Goal: Information Seeking & Learning: Find specific page/section

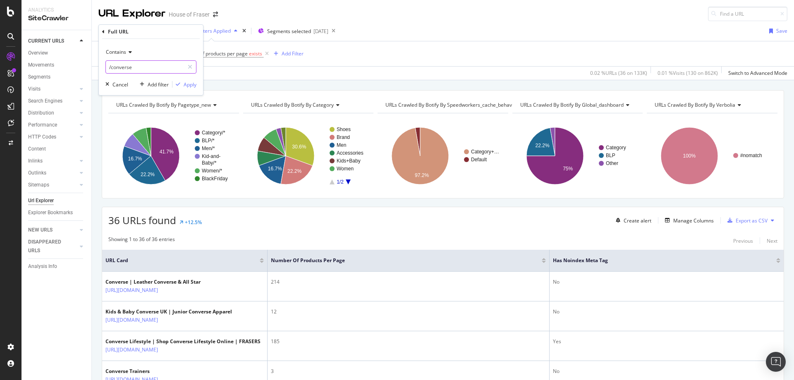
scroll to position [1238, 0]
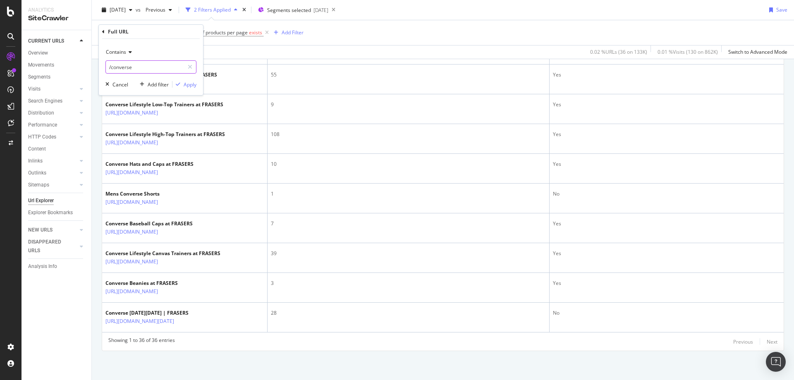
click at [146, 67] on input "/converse" at bounding box center [145, 66] width 78 height 13
type input "/ugg"
click at [182, 83] on div "button" at bounding box center [177, 84] width 11 height 5
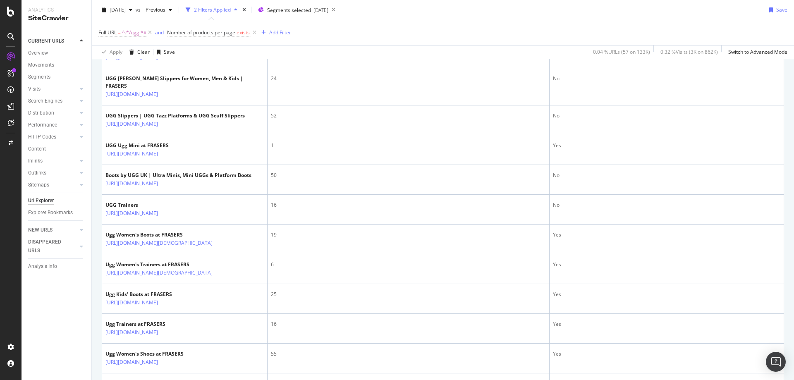
scroll to position [444, 0]
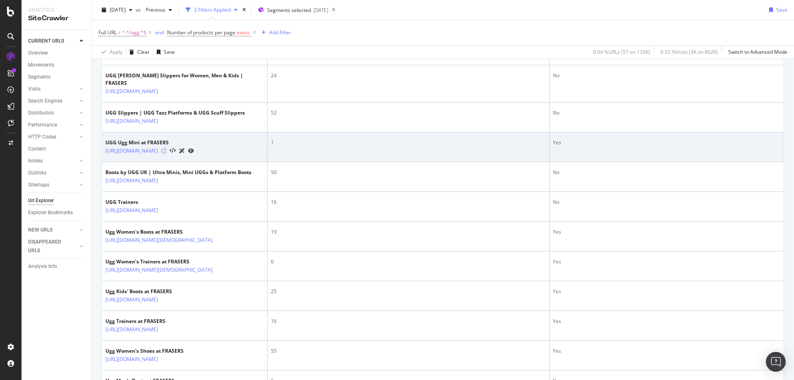
click at [166, 153] on icon at bounding box center [163, 150] width 5 height 5
